Goal: Task Accomplishment & Management: Use online tool/utility

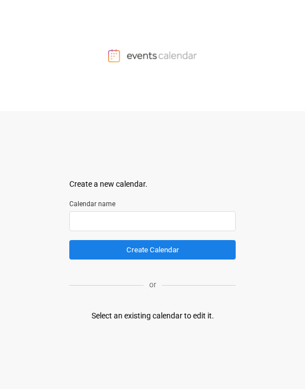
click at [143, 225] on input "text" at bounding box center [152, 221] width 167 height 20
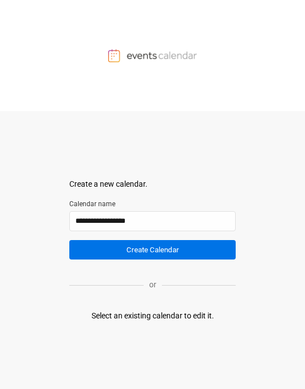
type input "**********"
click at [157, 255] on button "Create Calendar" at bounding box center [152, 249] width 167 height 19
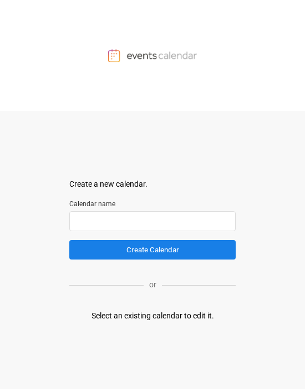
click at [128, 199] on input "text" at bounding box center [152, 221] width 167 height 20
type input "*"
click at [133, 199] on div "Select an existing calendar to edit it." at bounding box center [153, 316] width 123 height 12
click at [133, 199] on div "Create a new calendar. Select a container to insert the calendar into. Calendar…" at bounding box center [152, 250] width 167 height 278
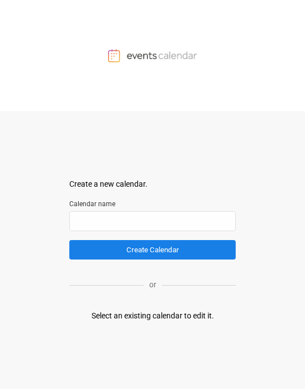
click at [133, 199] on div "Select an existing calendar to edit it." at bounding box center [153, 316] width 123 height 12
drag, startPoint x: 198, startPoint y: 317, endPoint x: 200, endPoint y: 311, distance: 6.0
click at [133, 199] on div "Select an existing calendar to edit it." at bounding box center [153, 316] width 123 height 12
click at [133, 199] on div "Create a new calendar. Select a container to insert the calendar into. Calendar…" at bounding box center [152, 250] width 167 height 278
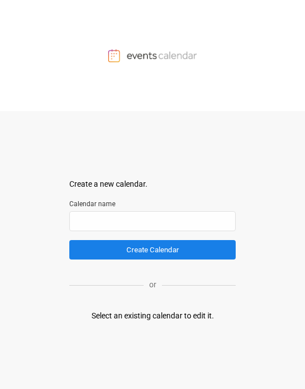
click at [133, 199] on label "Calendar name" at bounding box center [152, 204] width 167 height 10
click at [133, 199] on input "text" at bounding box center [152, 221] width 167 height 20
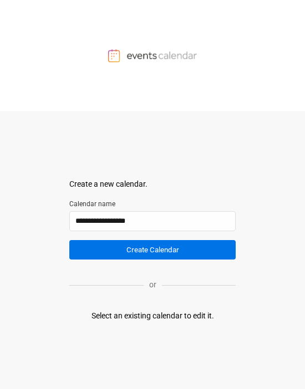
type input "**********"
click at [133, 199] on button "Create Calendar" at bounding box center [152, 249] width 167 height 19
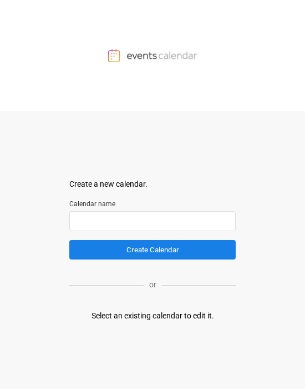
click at [127, 218] on input "text" at bounding box center [152, 221] width 167 height 20
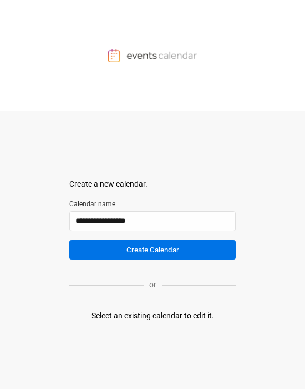
type input "**********"
click at [150, 246] on button "Create Calendar" at bounding box center [152, 249] width 167 height 19
